Goal: Information Seeking & Learning: Learn about a topic

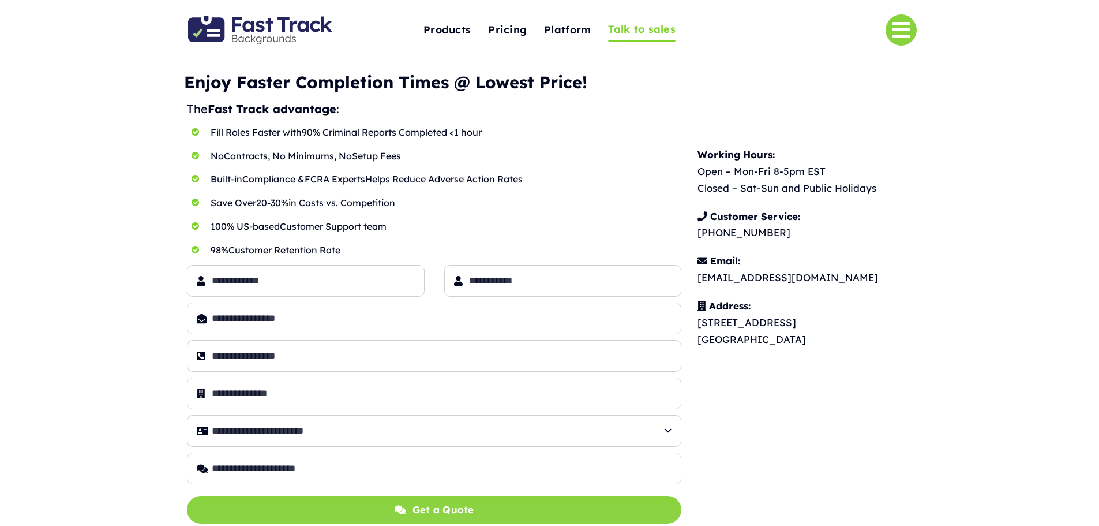
click at [253, 23] on img "Fast Track Backgrounds Logo" at bounding box center [260, 30] width 144 height 29
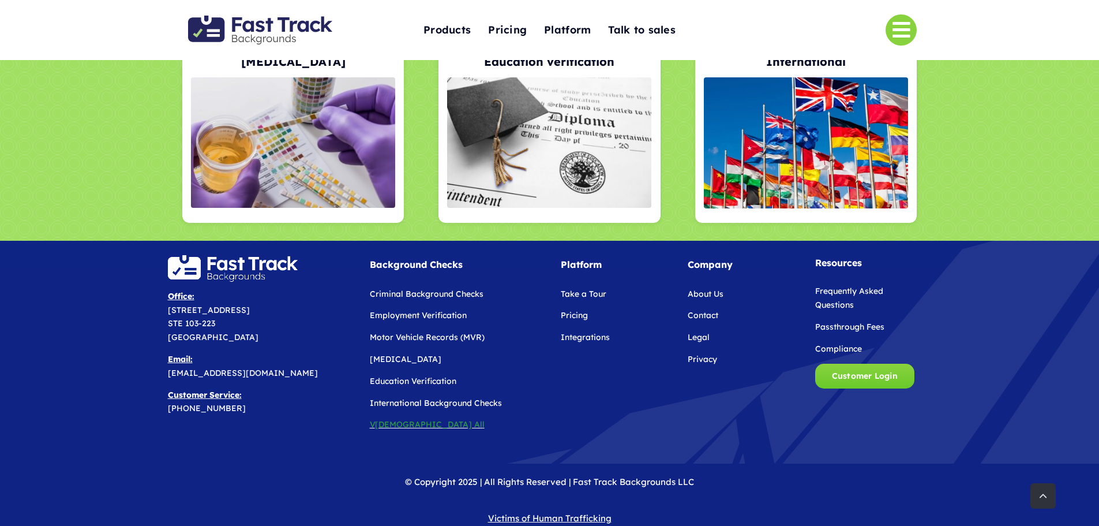
scroll to position [2445, 0]
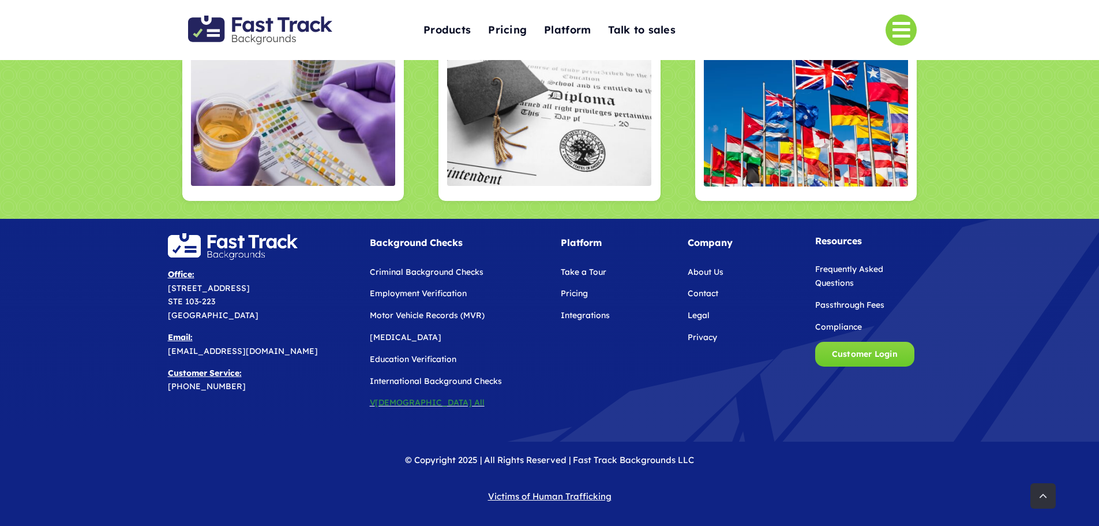
click at [570, 295] on link "Pricing" at bounding box center [574, 293] width 27 height 10
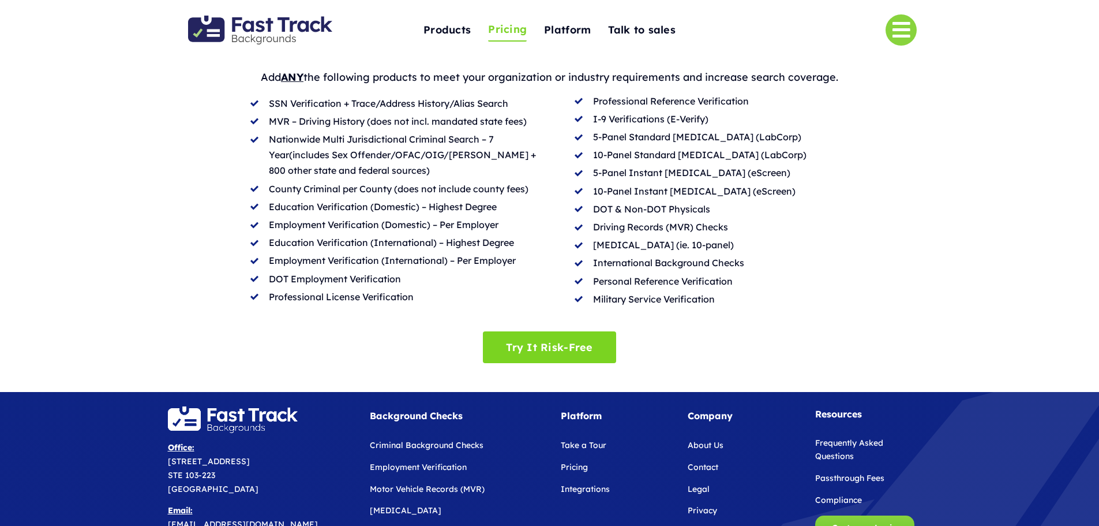
scroll to position [219, 0]
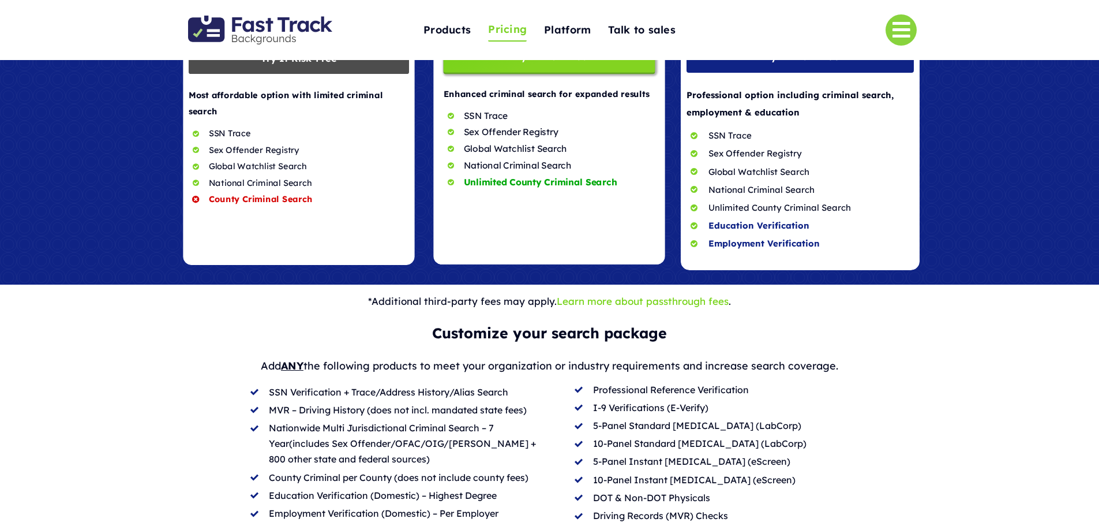
click at [786, 219] on span at bounding box center [800, 113] width 239 height 312
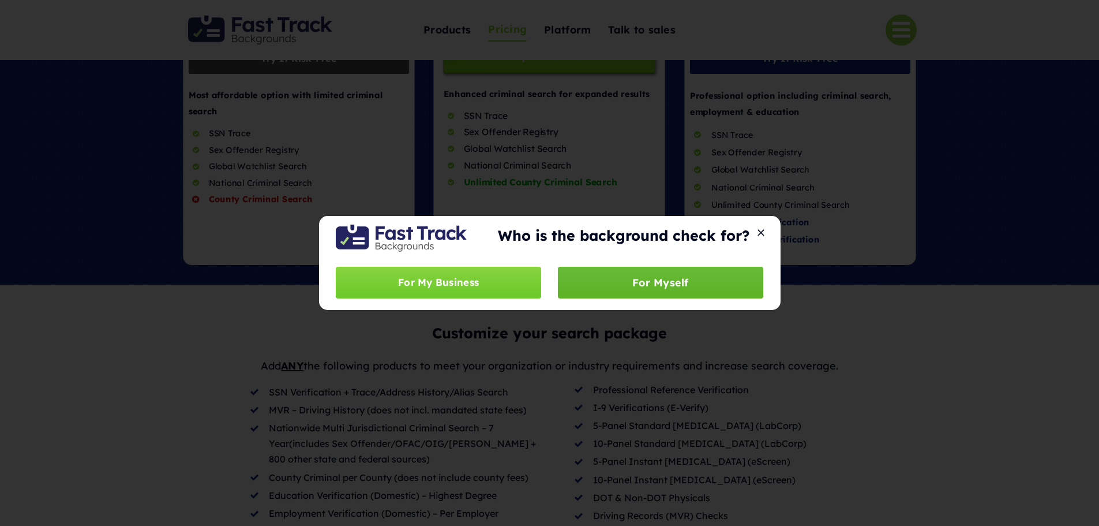
click at [643, 288] on span "For Myself" at bounding box center [660, 282] width 57 height 12
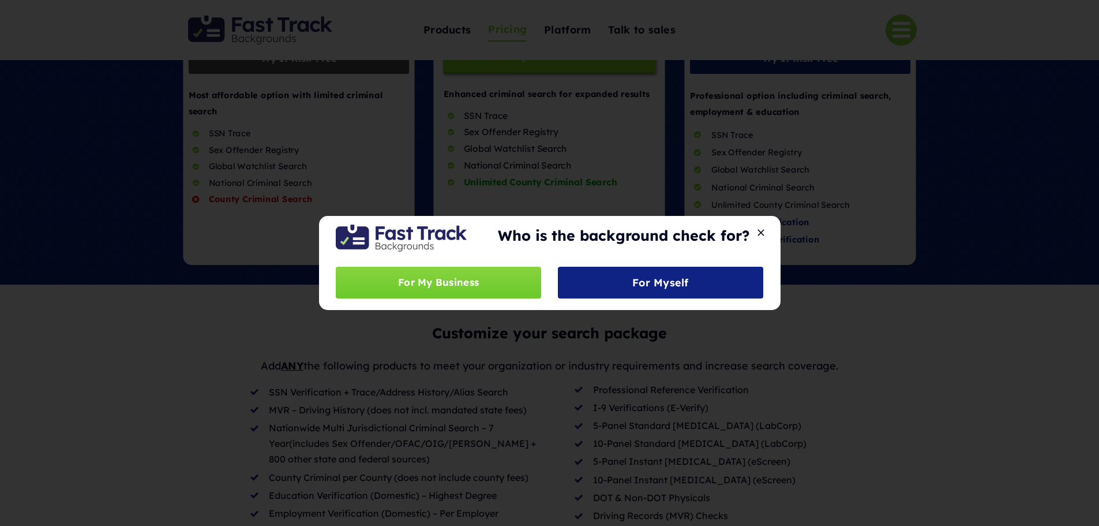
drag, startPoint x: 758, startPoint y: 226, endPoint x: 764, endPoint y: 235, distance: 12.0
click at [759, 226] on div "Who is the background check for?" at bounding box center [623, 237] width 279 height 31
click at [764, 238] on div "Who is the background check for? For My Business For Myself" at bounding box center [550, 263] width 462 height 94
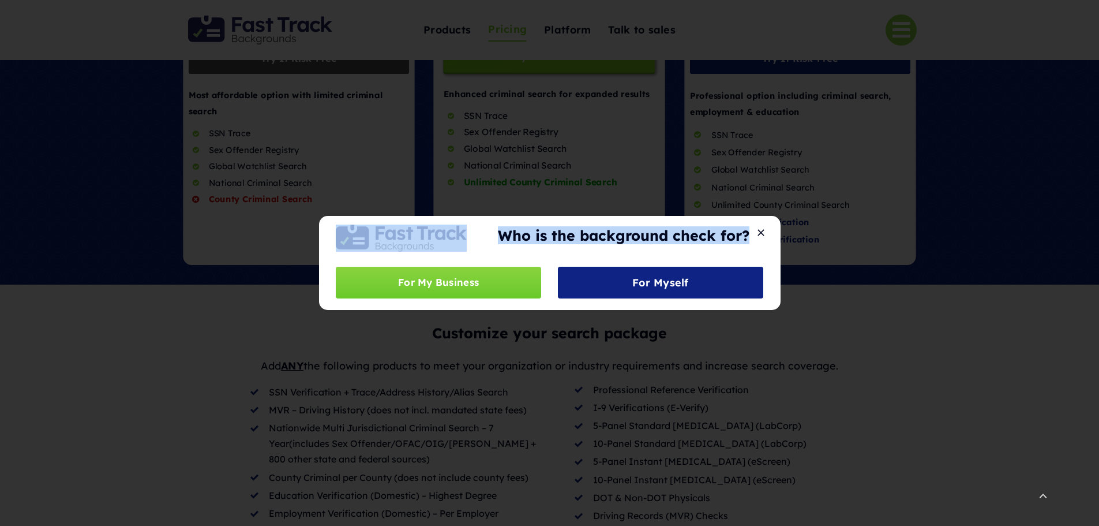
scroll to position [565, 0]
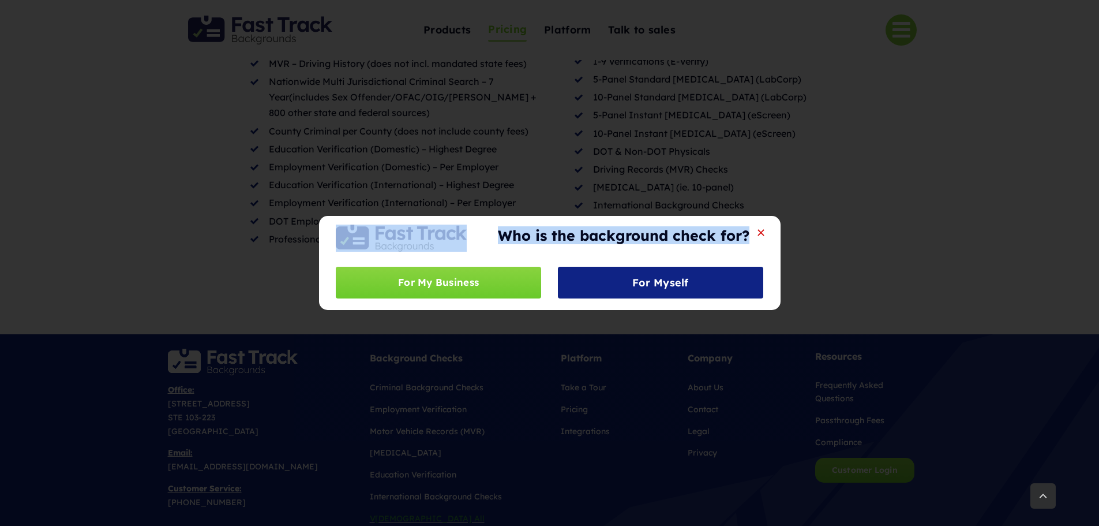
click at [759, 233] on button "Close" at bounding box center [761, 232] width 16 height 10
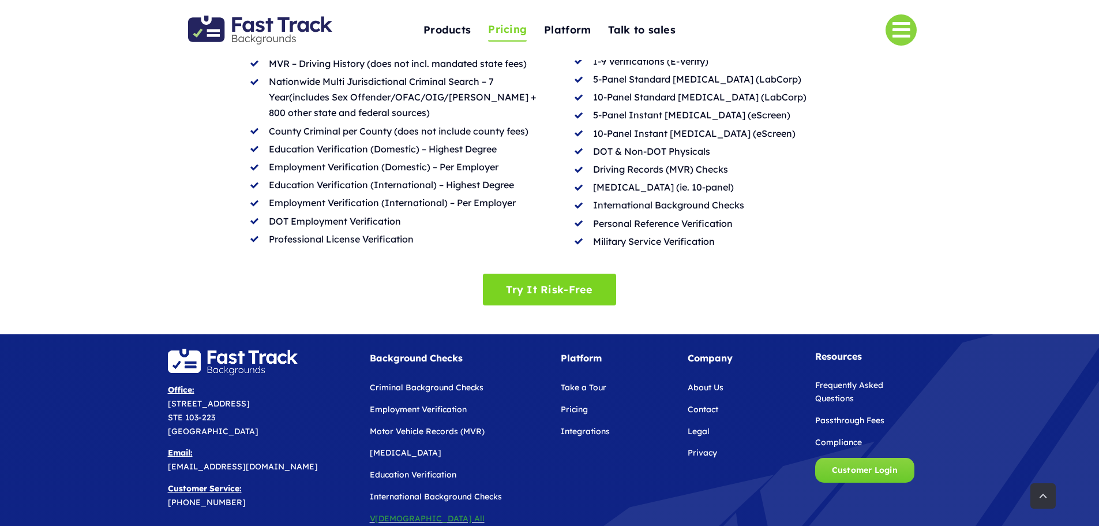
scroll to position [680, 0]
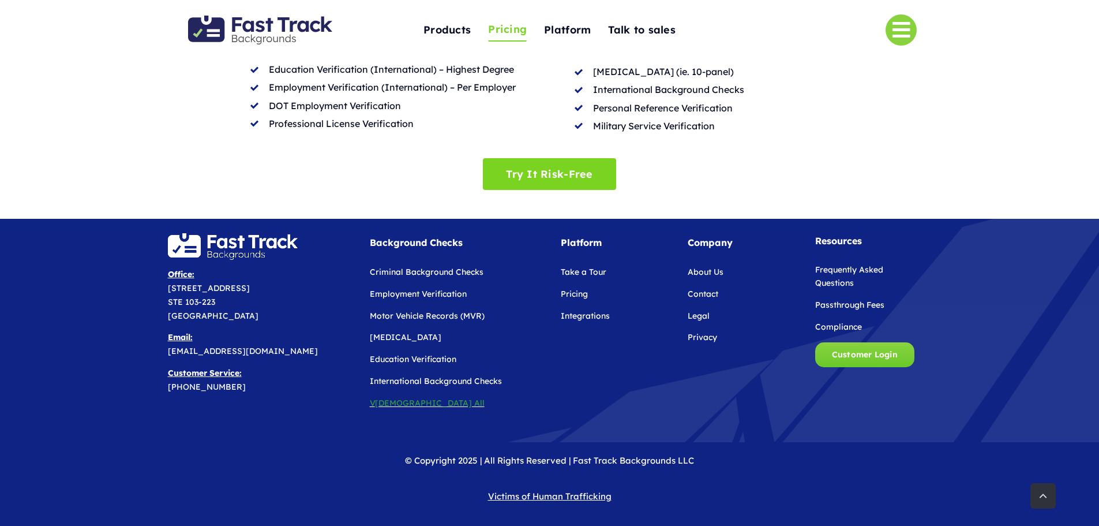
click at [834, 279] on link "Frequently Asked Questions" at bounding box center [849, 276] width 68 height 24
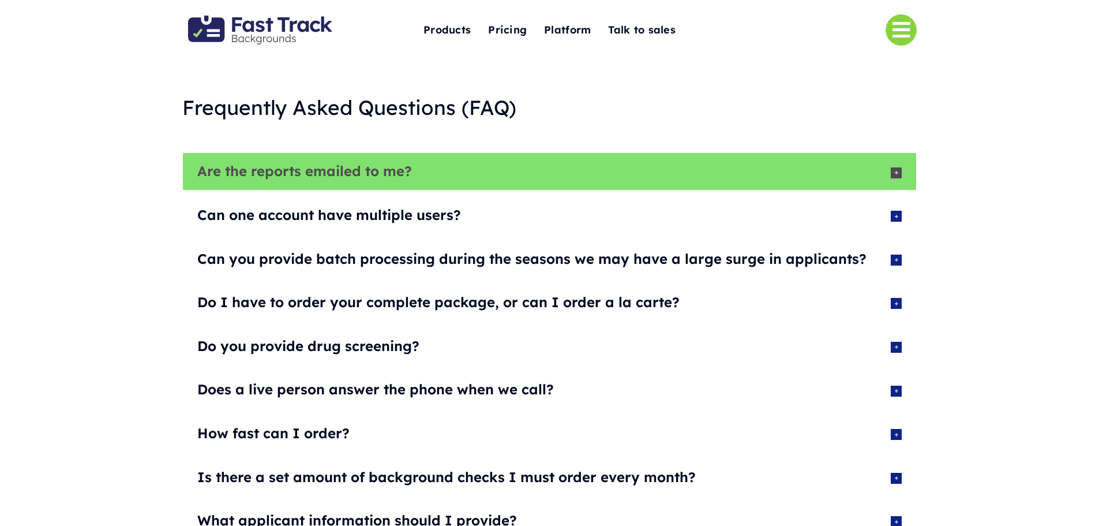
click at [305, 171] on div "Are the reports emailed to me?" at bounding box center [535, 172] width 677 height 20
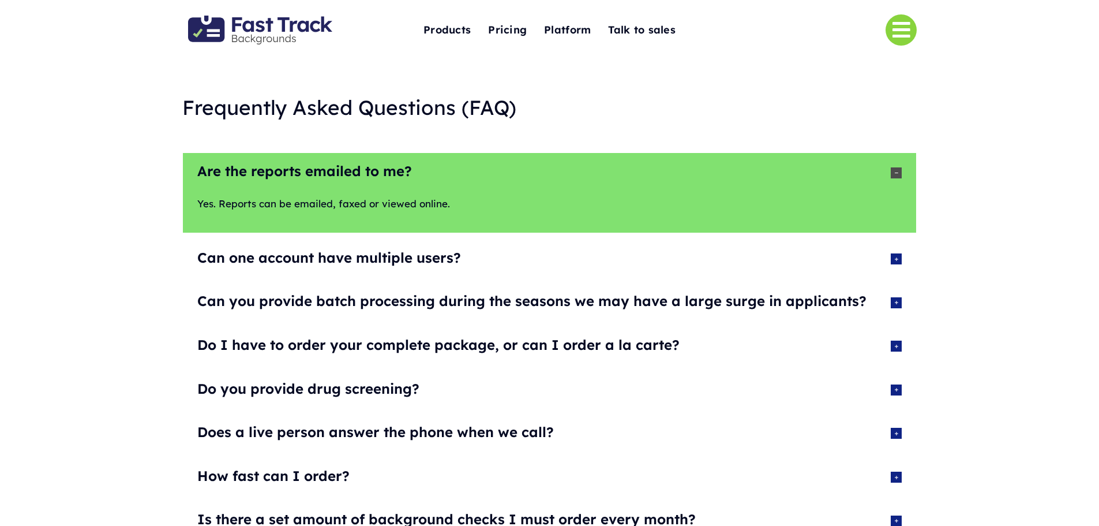
click at [305, 170] on div "Are the reports emailed to me?" at bounding box center [535, 172] width 677 height 20
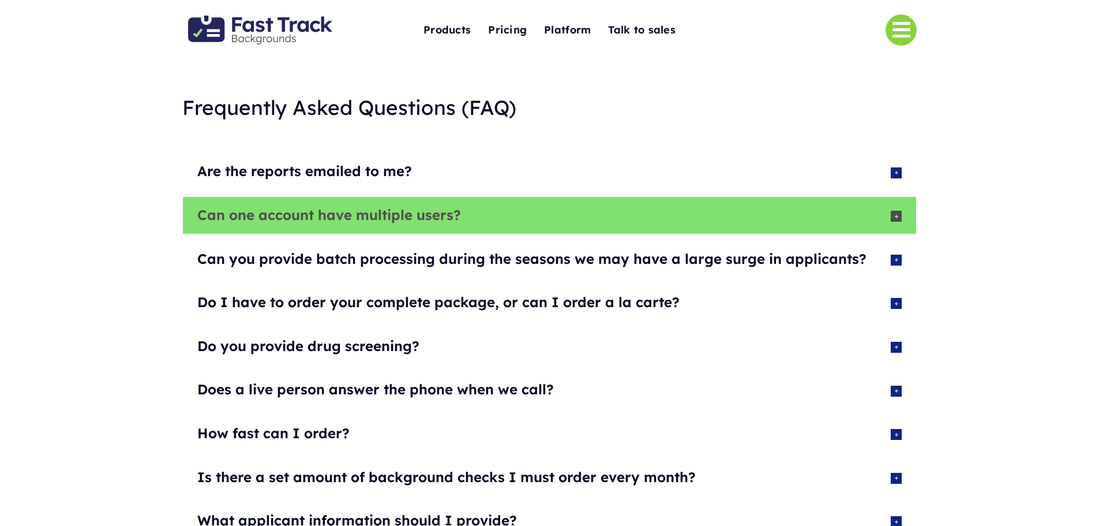
scroll to position [115, 0]
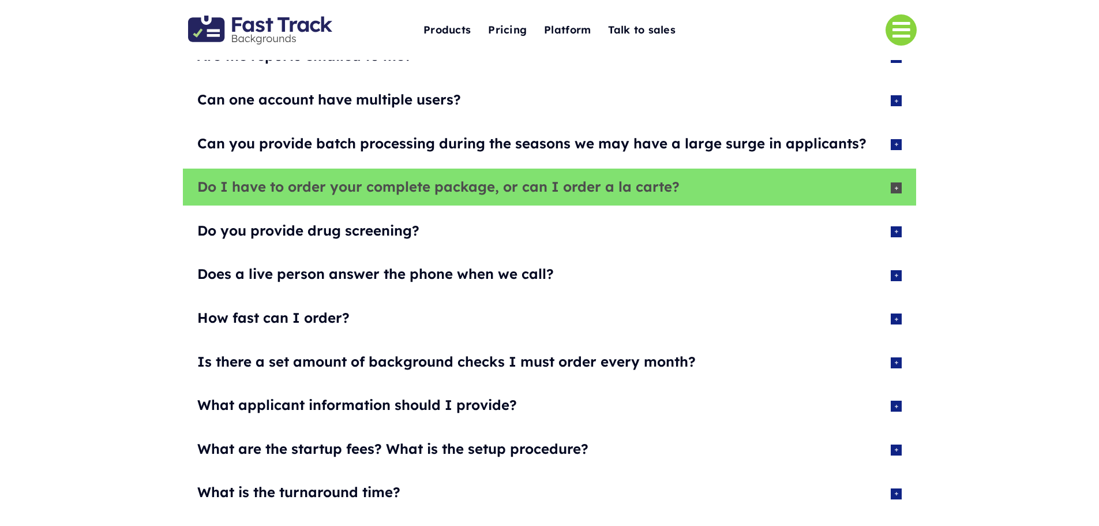
click at [617, 181] on div "Do I have to order your complete package, or can I order a la carte?" at bounding box center [535, 187] width 677 height 20
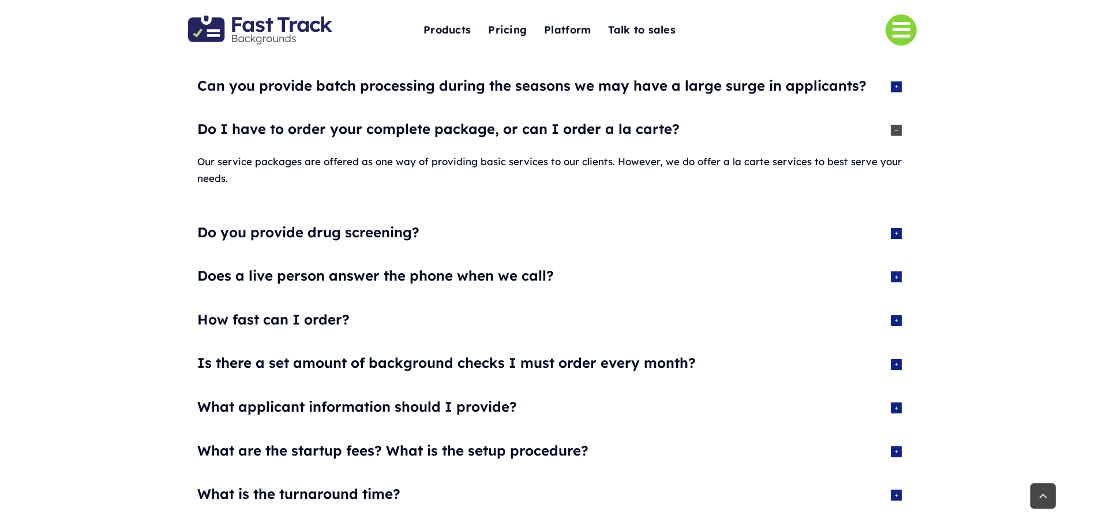
scroll to position [231, 0]
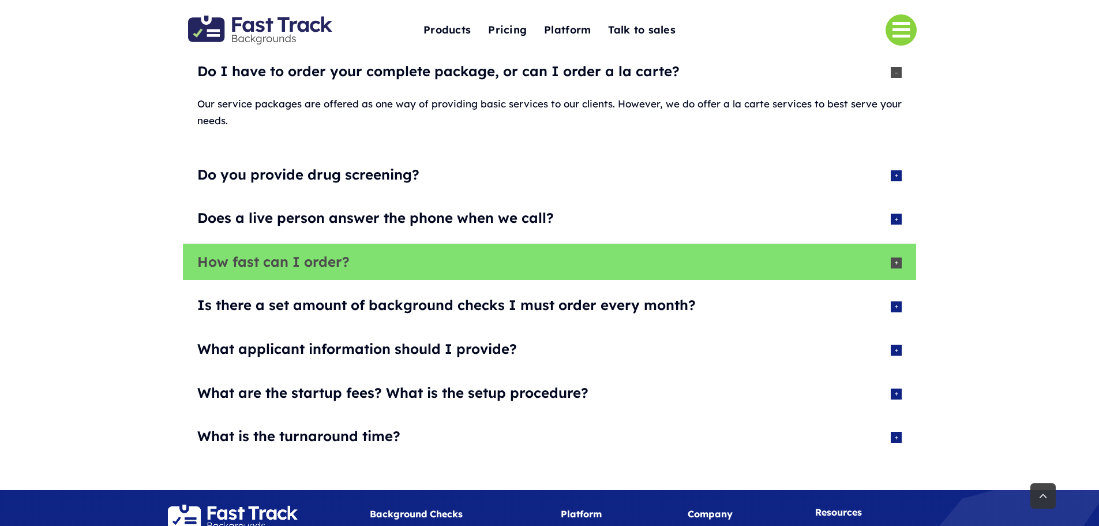
click at [279, 256] on div "How fast can I order?" at bounding box center [535, 262] width 677 height 20
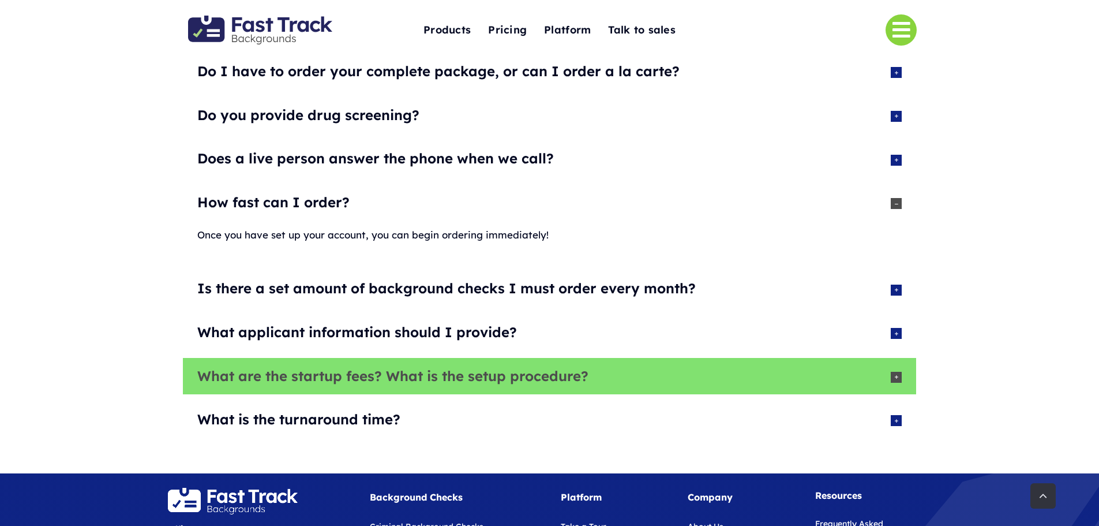
click at [494, 371] on div "What are the startup fees? What is the setup procedure?" at bounding box center [535, 376] width 677 height 20
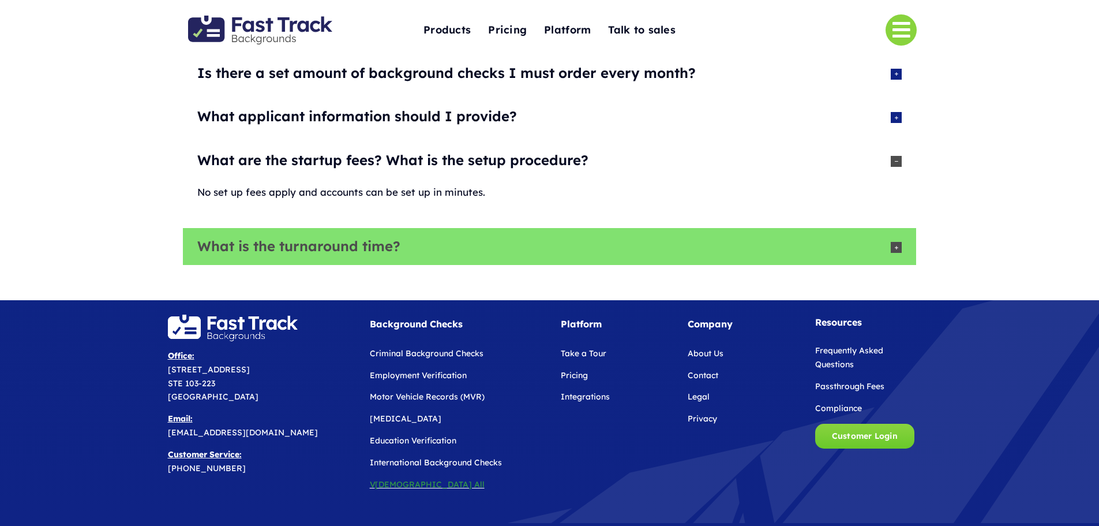
scroll to position [346, 0]
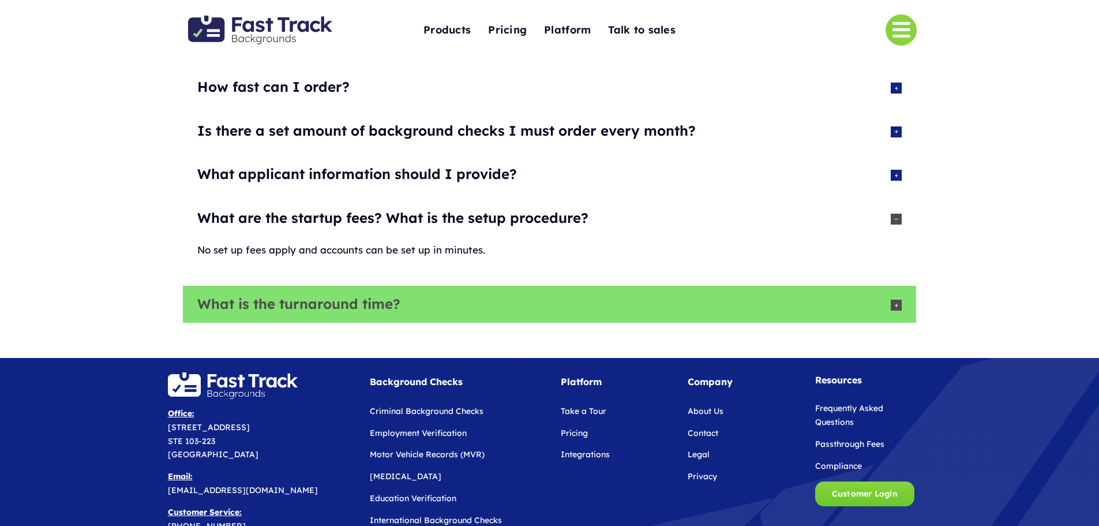
click at [366, 314] on link "What is the turnaround time?" at bounding box center [549, 304] width 733 height 37
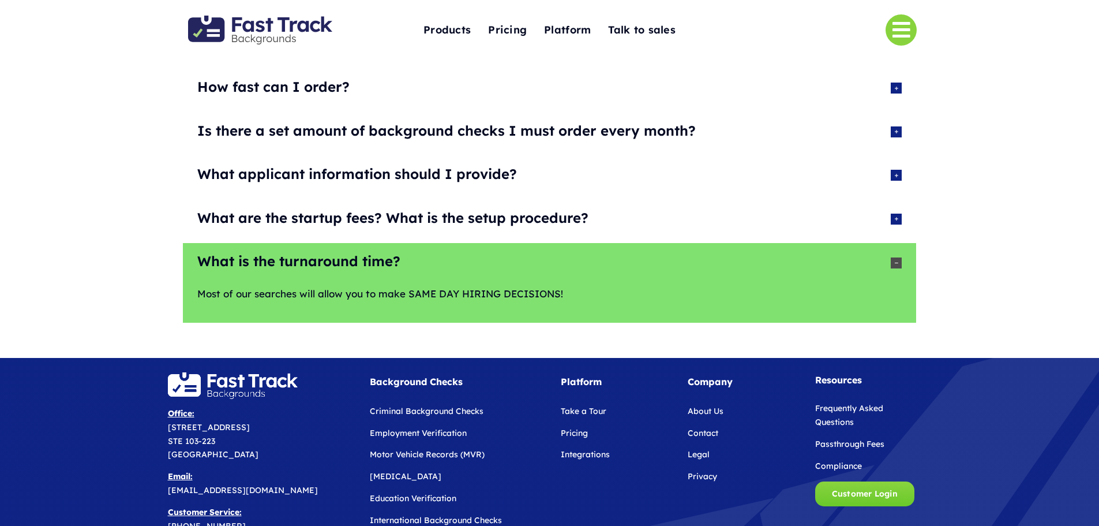
scroll to position [0, 0]
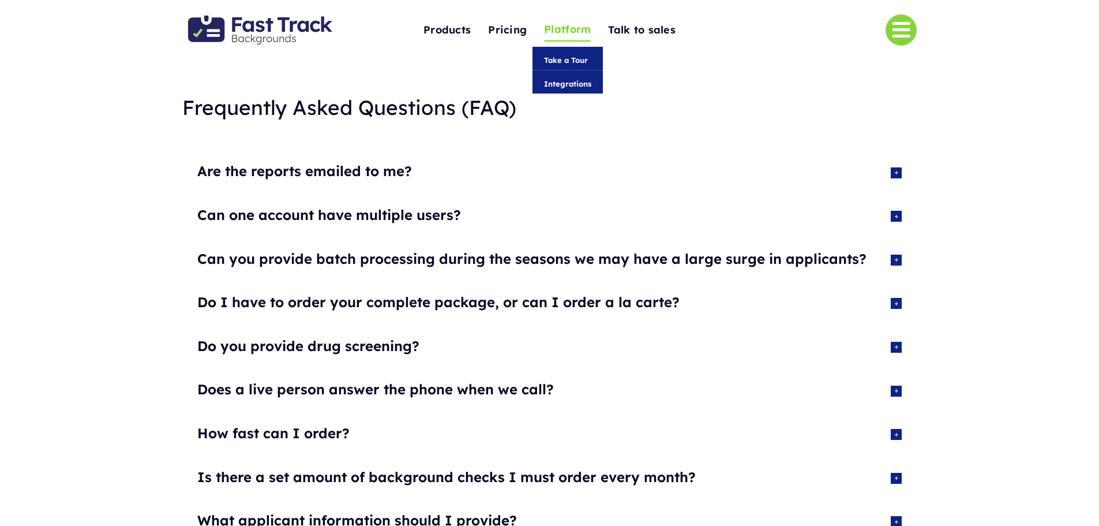
click at [563, 28] on span "Platform" at bounding box center [567, 30] width 47 height 18
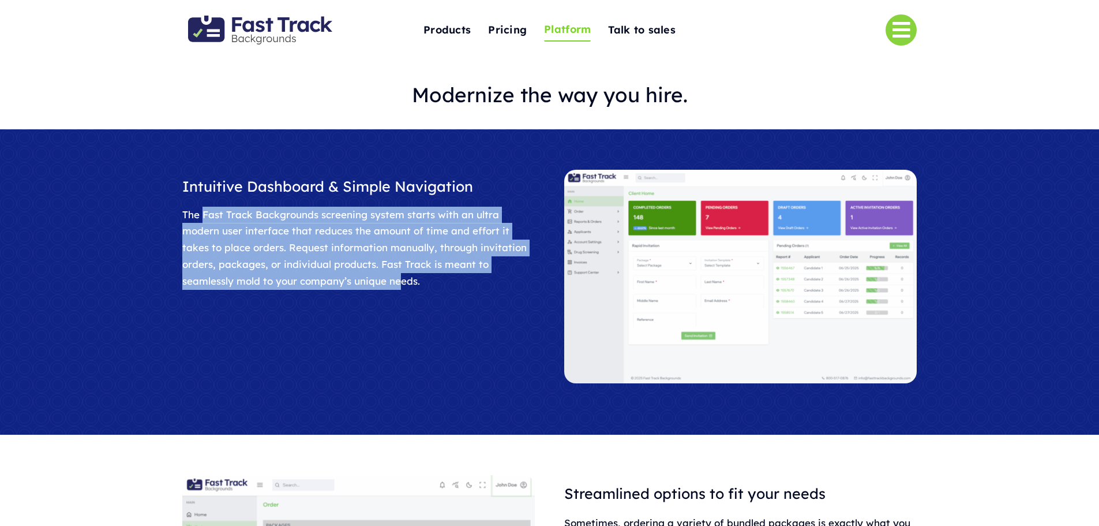
drag, startPoint x: 202, startPoint y: 221, endPoint x: 321, endPoint y: 315, distance: 151.6
click at [321, 315] on div "Intuitive Dashboard & Simple Navigation The Fast Track Backgrounds screening sy…" at bounding box center [550, 282] width 764 height 225
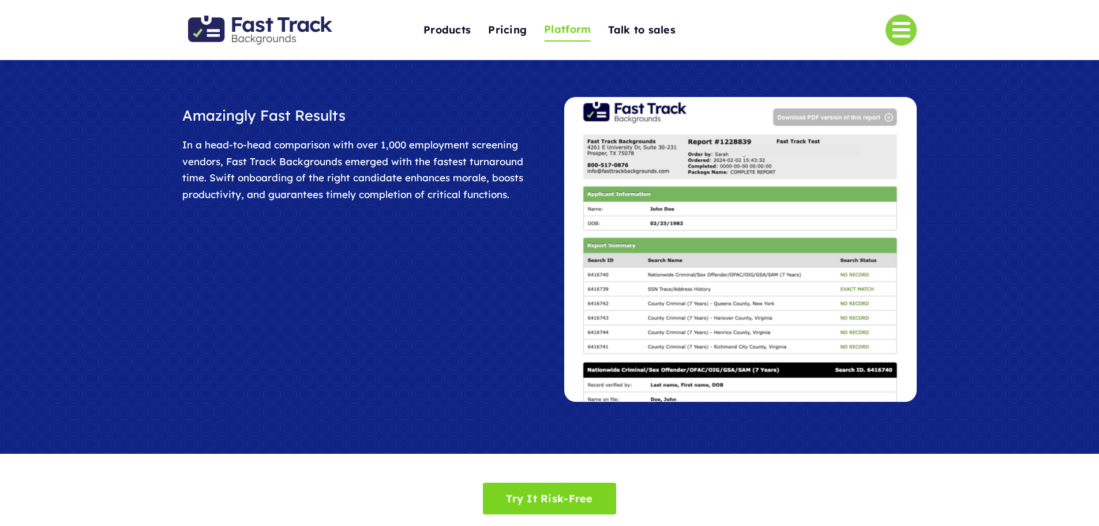
scroll to position [1385, 0]
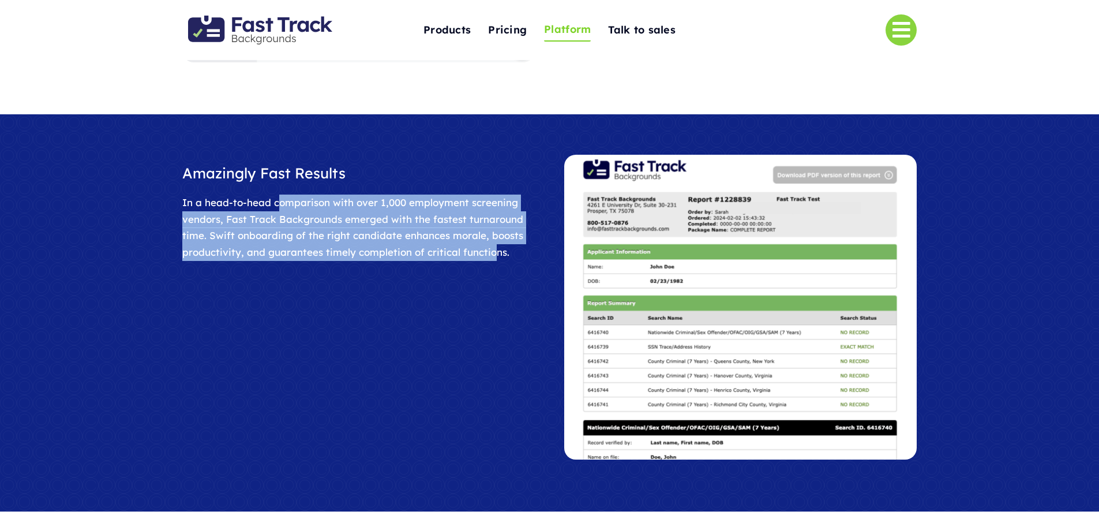
drag, startPoint x: 306, startPoint y: 211, endPoint x: 500, endPoint y: 277, distance: 205.4
click at [500, 277] on div "Amazingly Fast Results In a head-to-head comparison with over 1,000 employment …" at bounding box center [550, 313] width 764 height 317
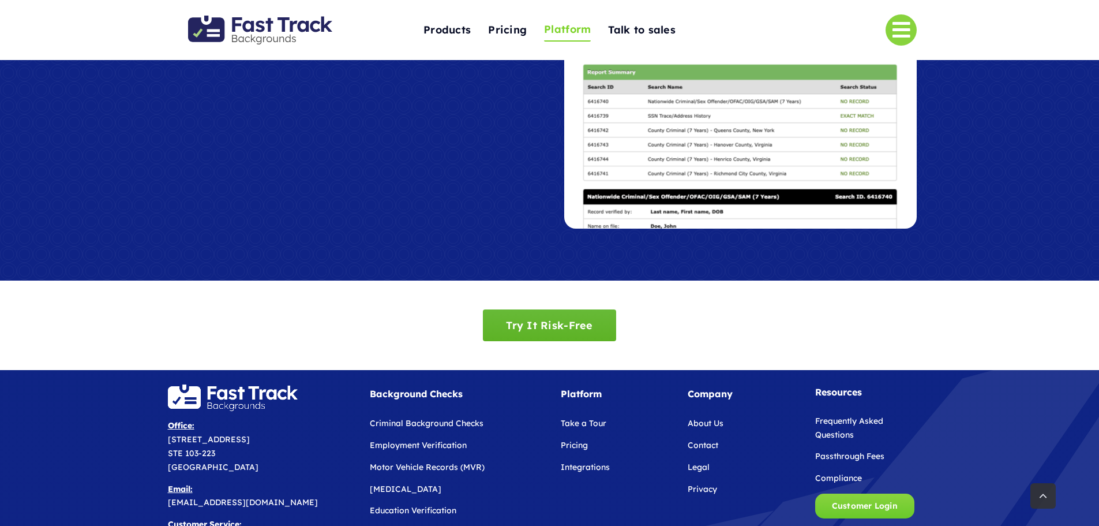
scroll to position [1767, 0]
